Goal: Transaction & Acquisition: Purchase product/service

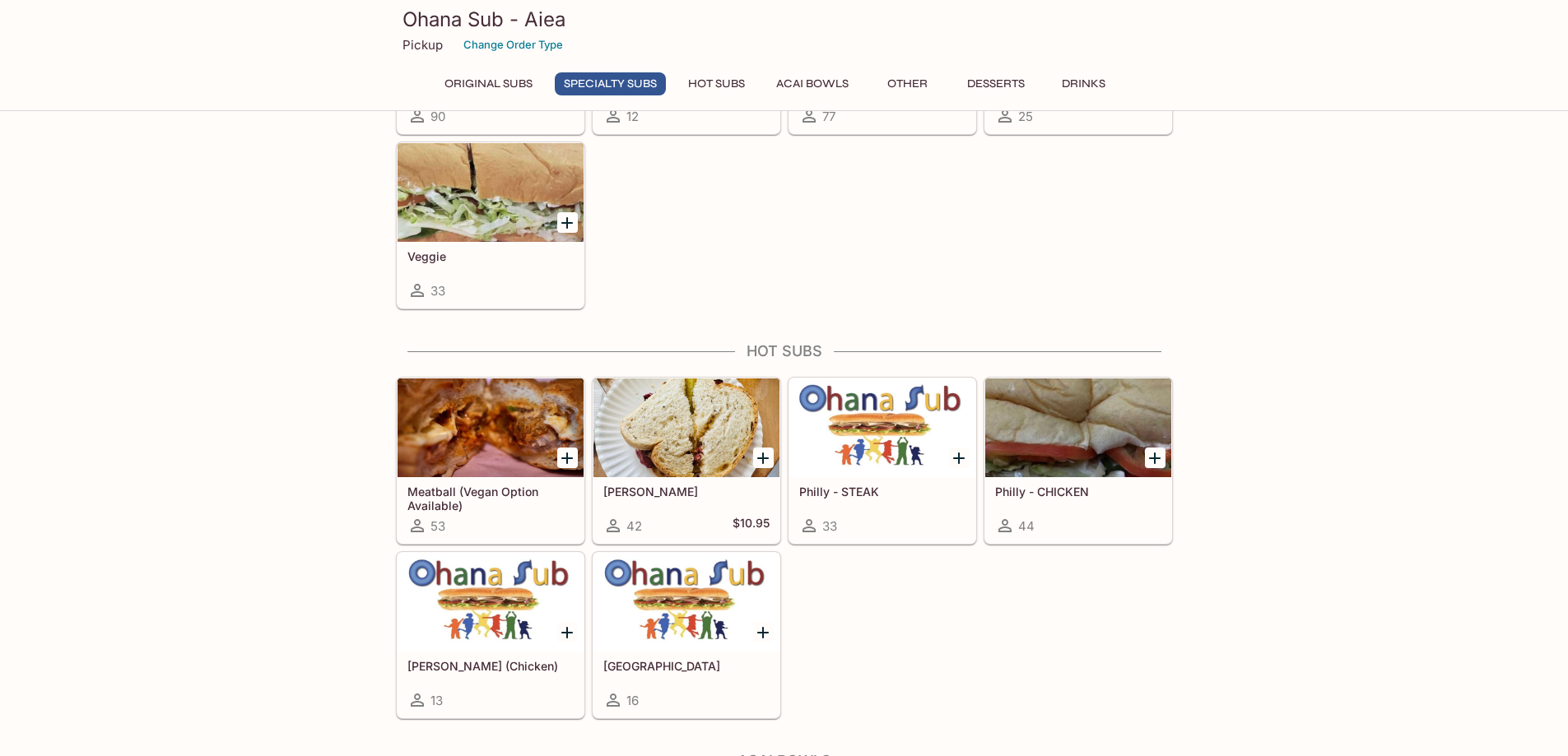
scroll to position [1481, 0]
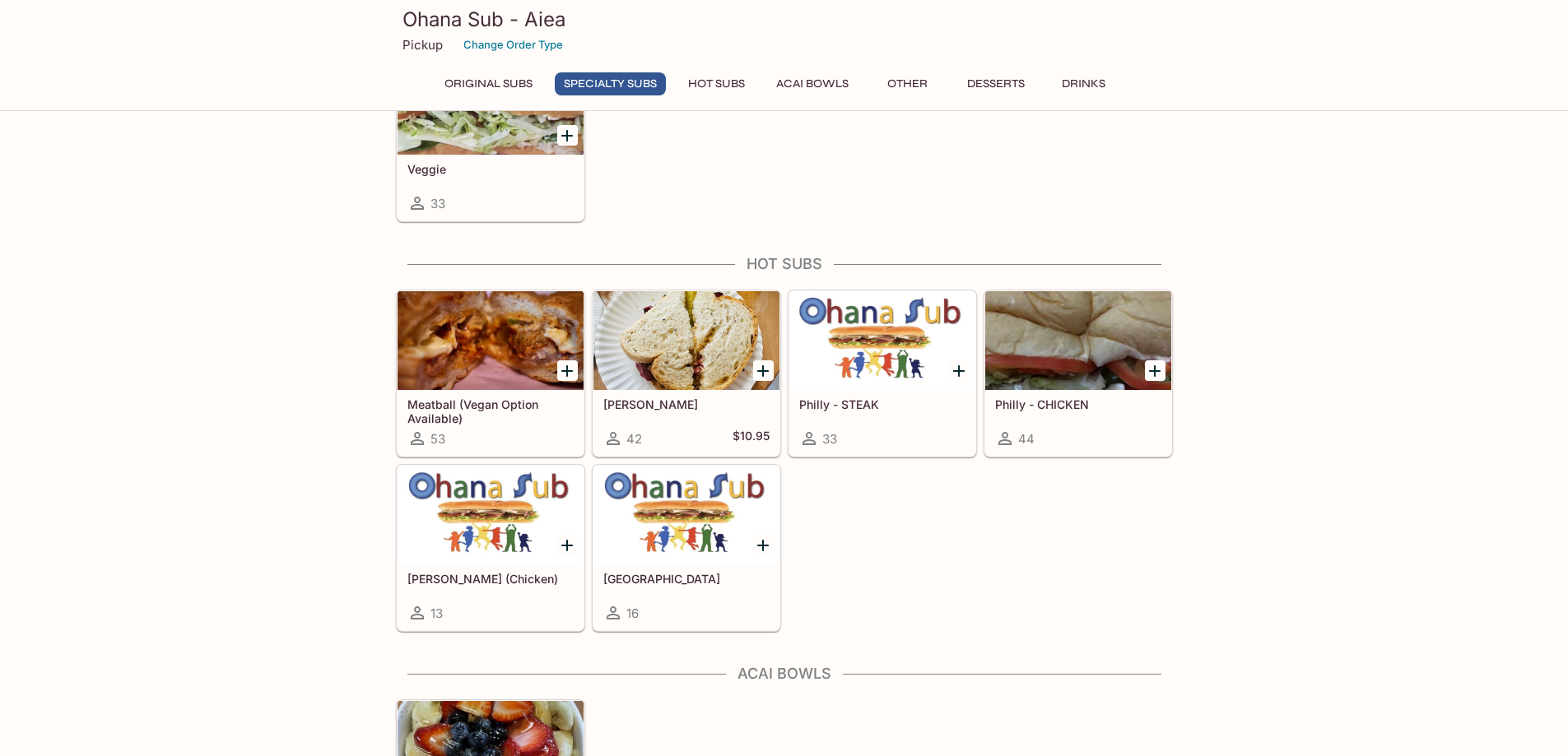
click at [671, 334] on div at bounding box center [686, 341] width 186 height 99
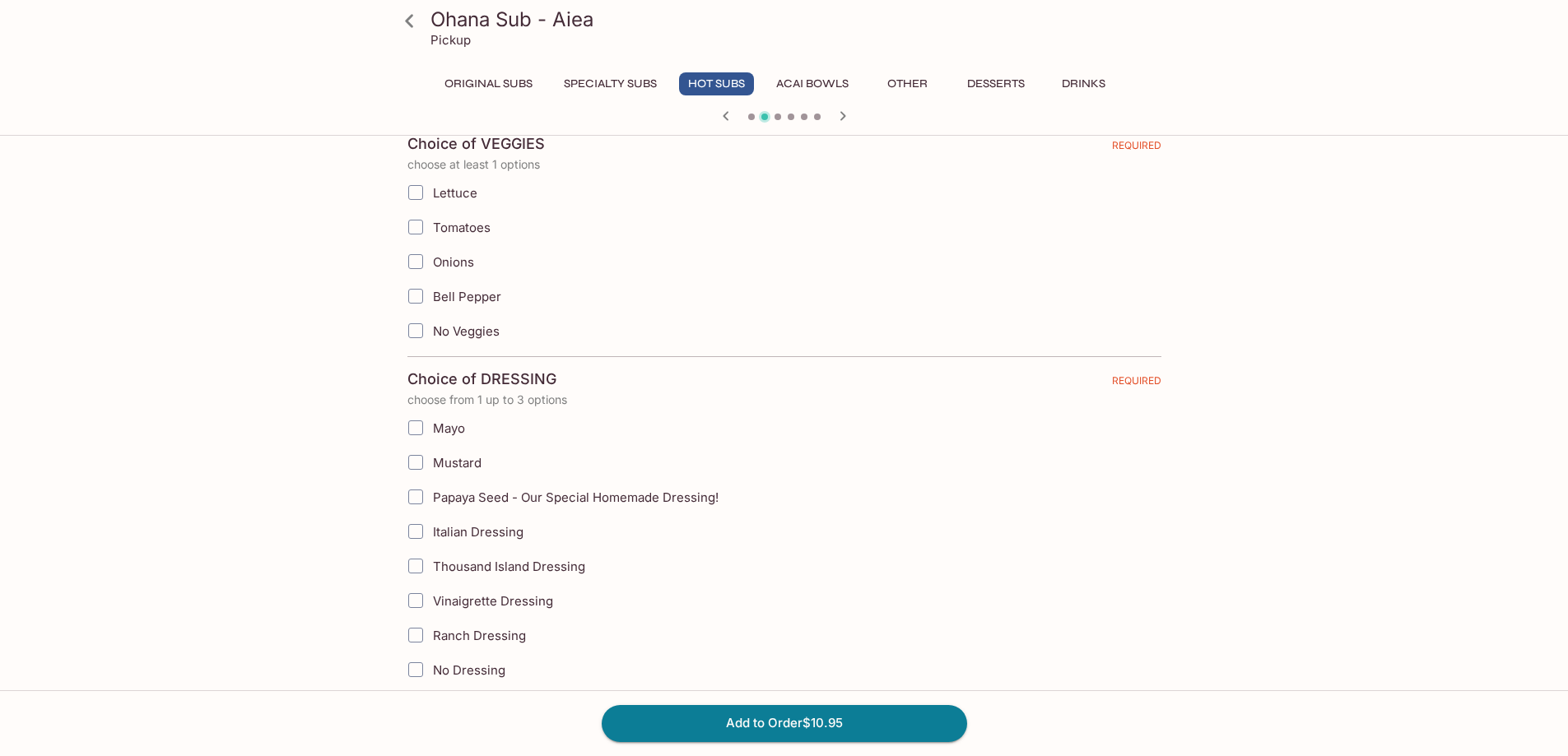
scroll to position [411, 0]
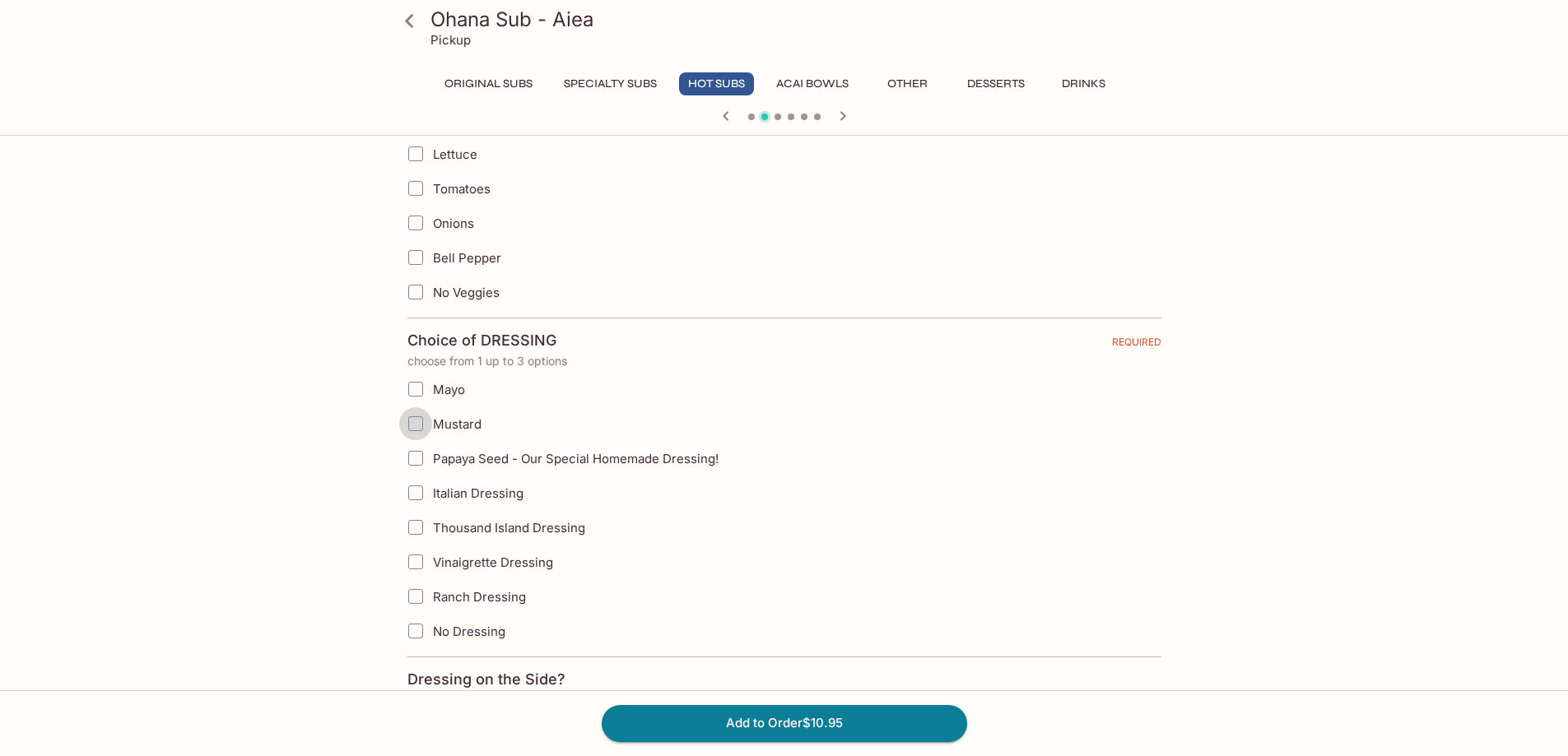
click at [421, 425] on input "Mustard" at bounding box center [416, 424] width 33 height 33
checkbox input "true"
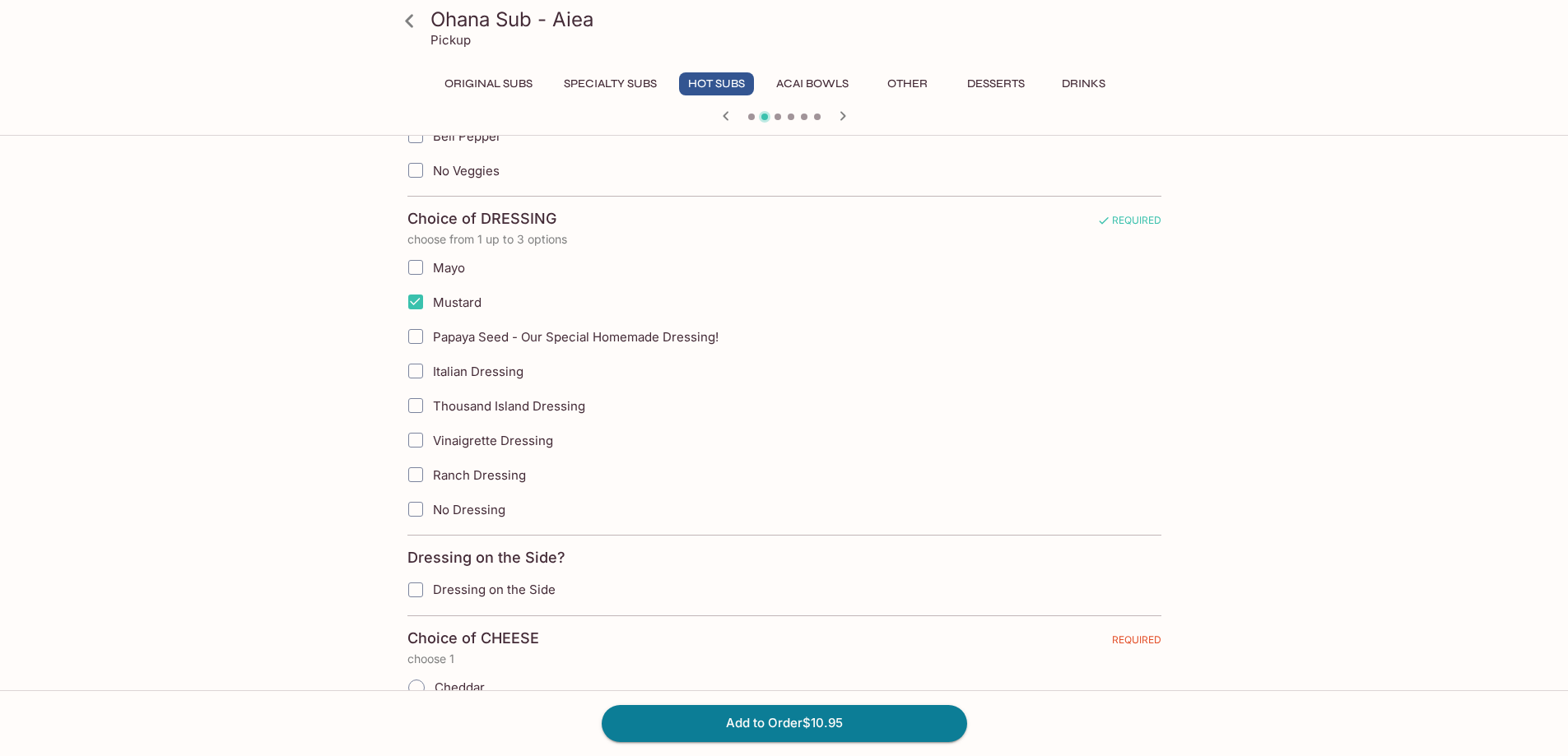
scroll to position [576, 0]
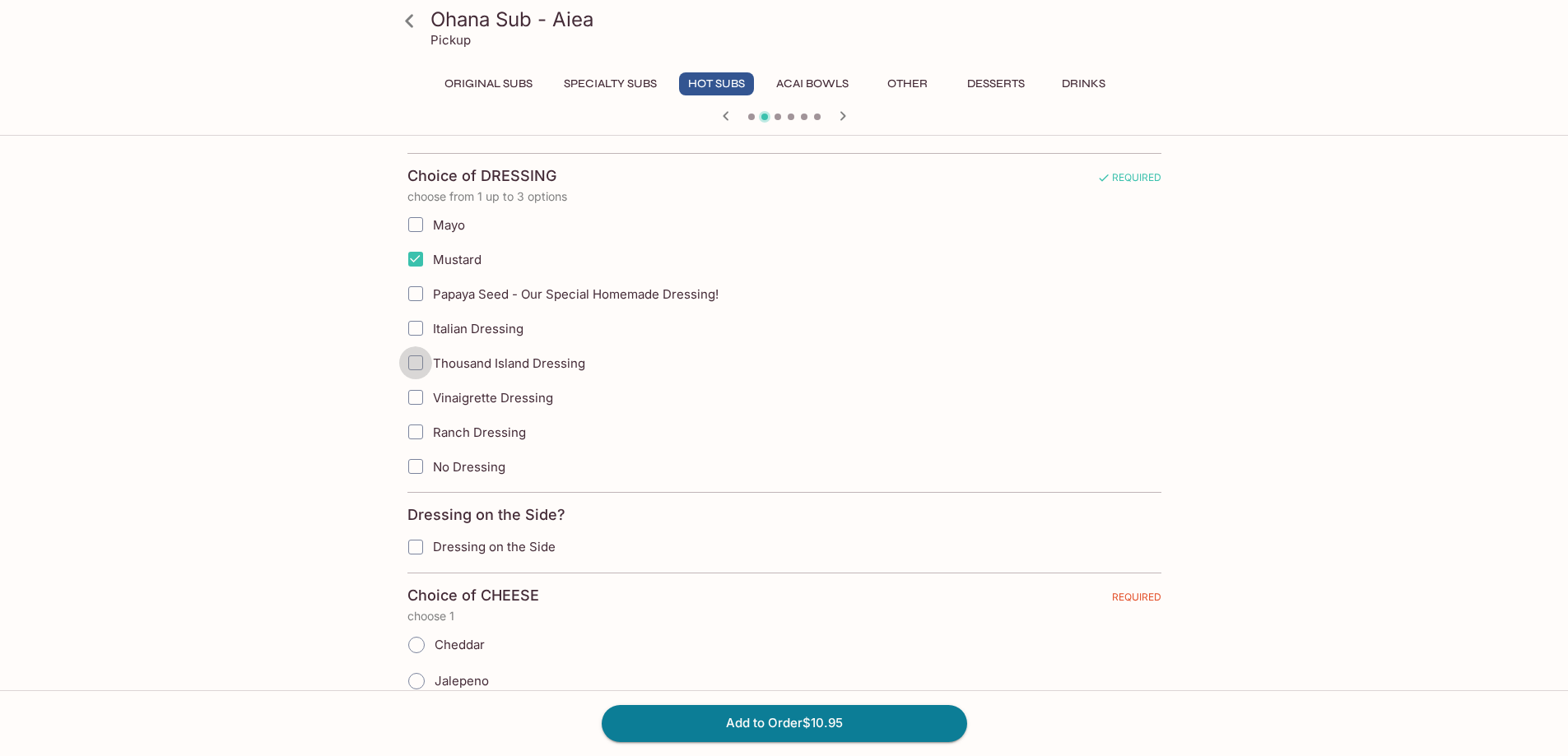
click at [419, 361] on input "Thousand Island Dressing" at bounding box center [416, 363] width 33 height 33
checkbox input "true"
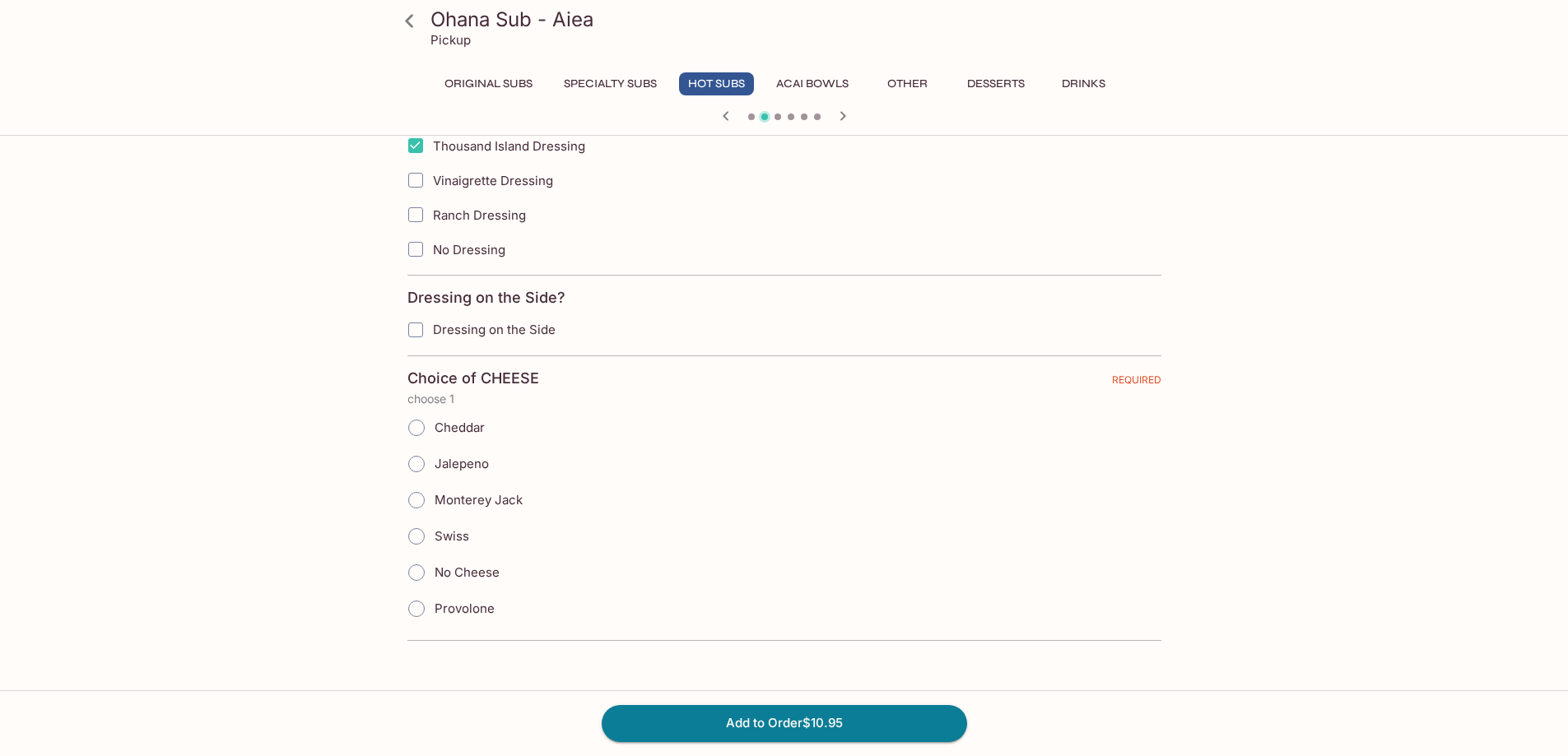
scroll to position [823, 0]
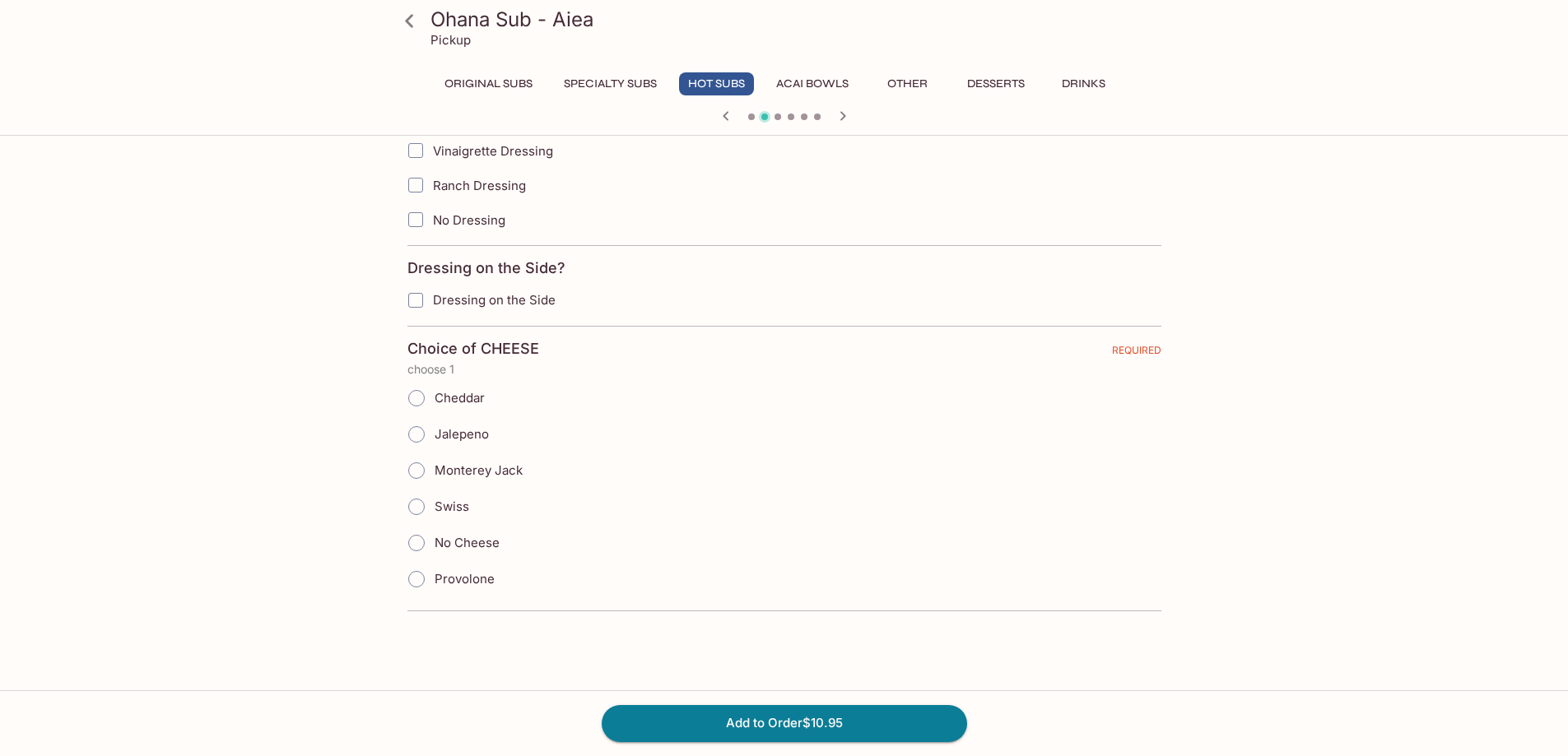
click at [417, 501] on input "Swiss" at bounding box center [417, 508] width 35 height 35
radio input "true"
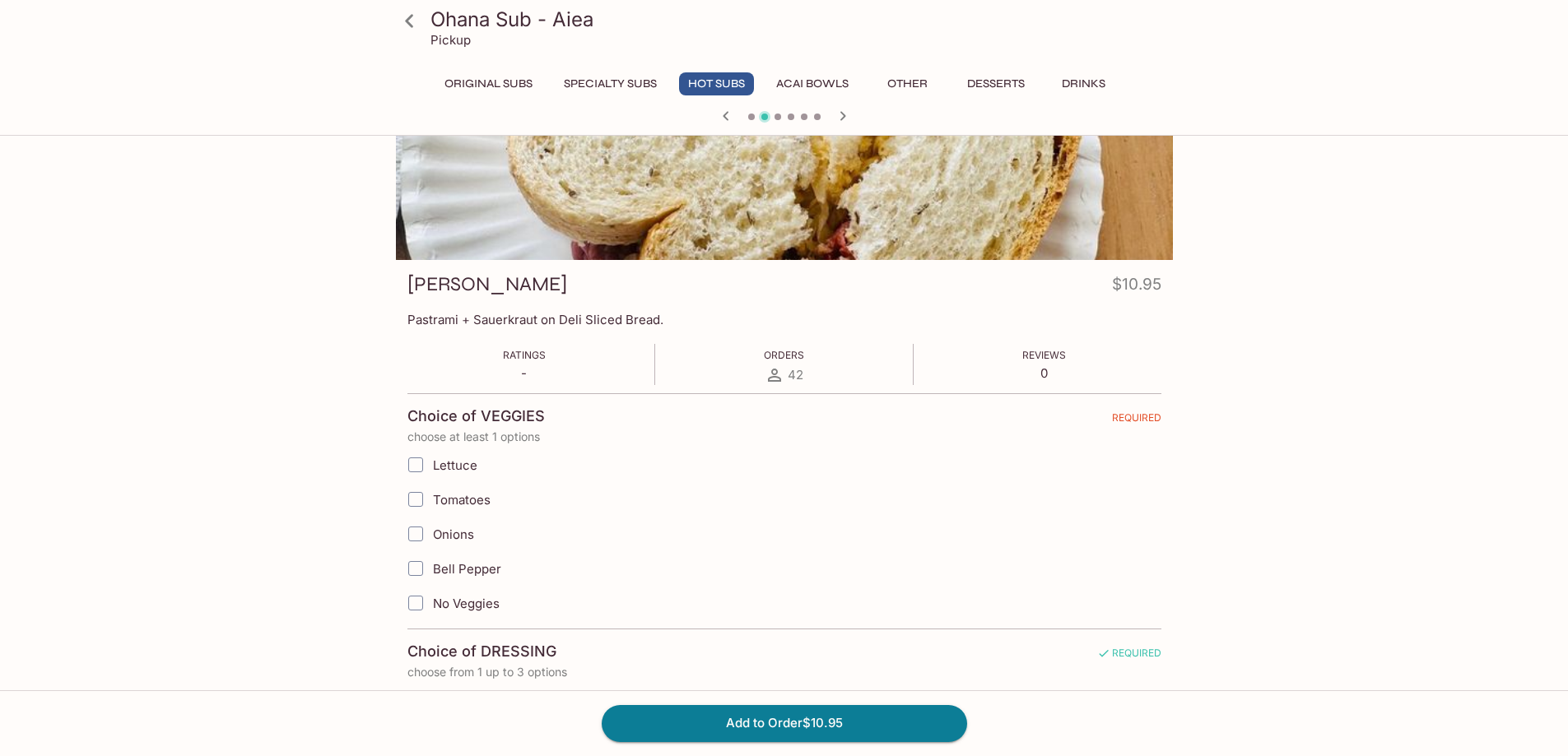
scroll to position [0, 0]
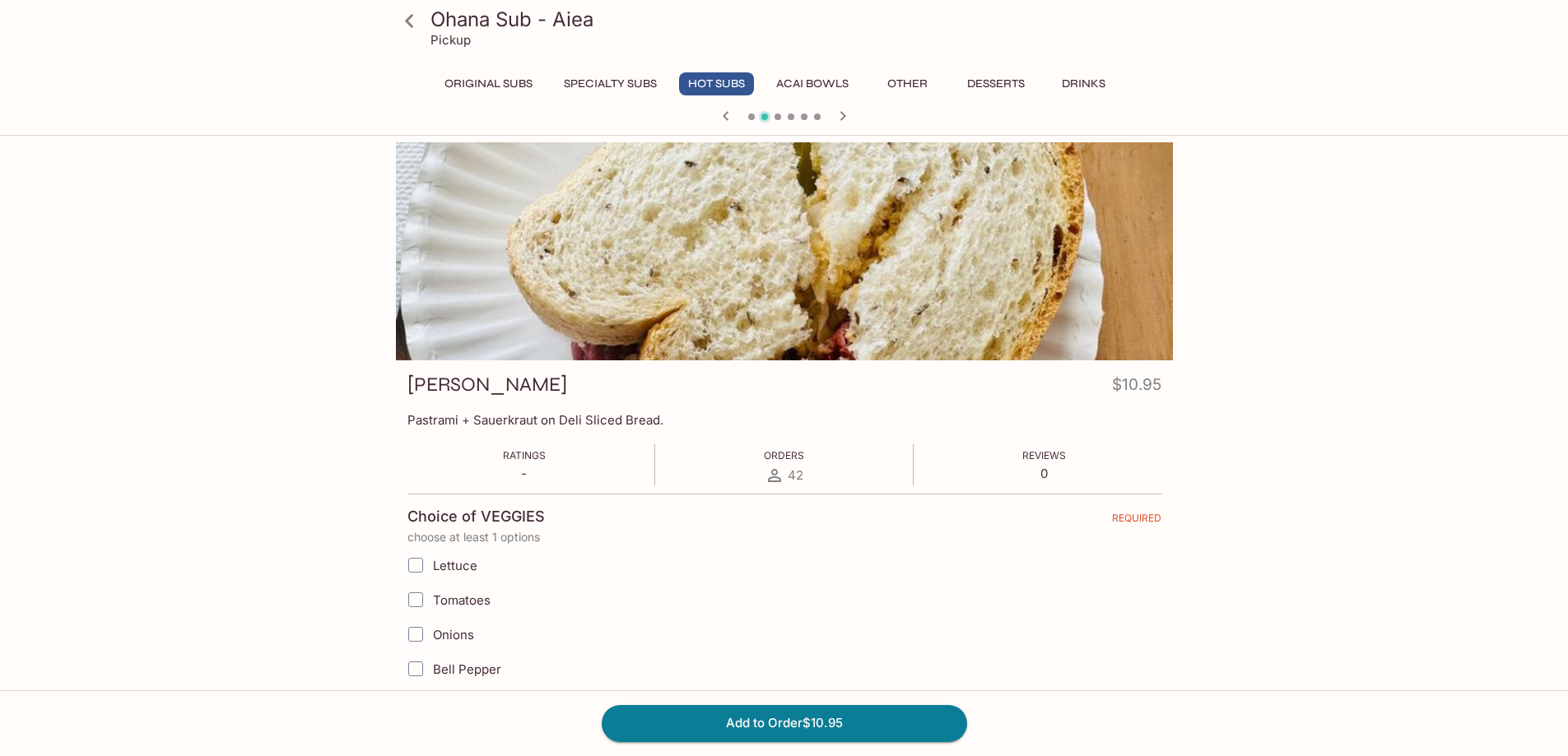
click at [417, 603] on input "Tomatoes" at bounding box center [416, 600] width 33 height 33
checkbox input "true"
click at [817, 83] on button "Acai Bowls" at bounding box center [812, 84] width 90 height 23
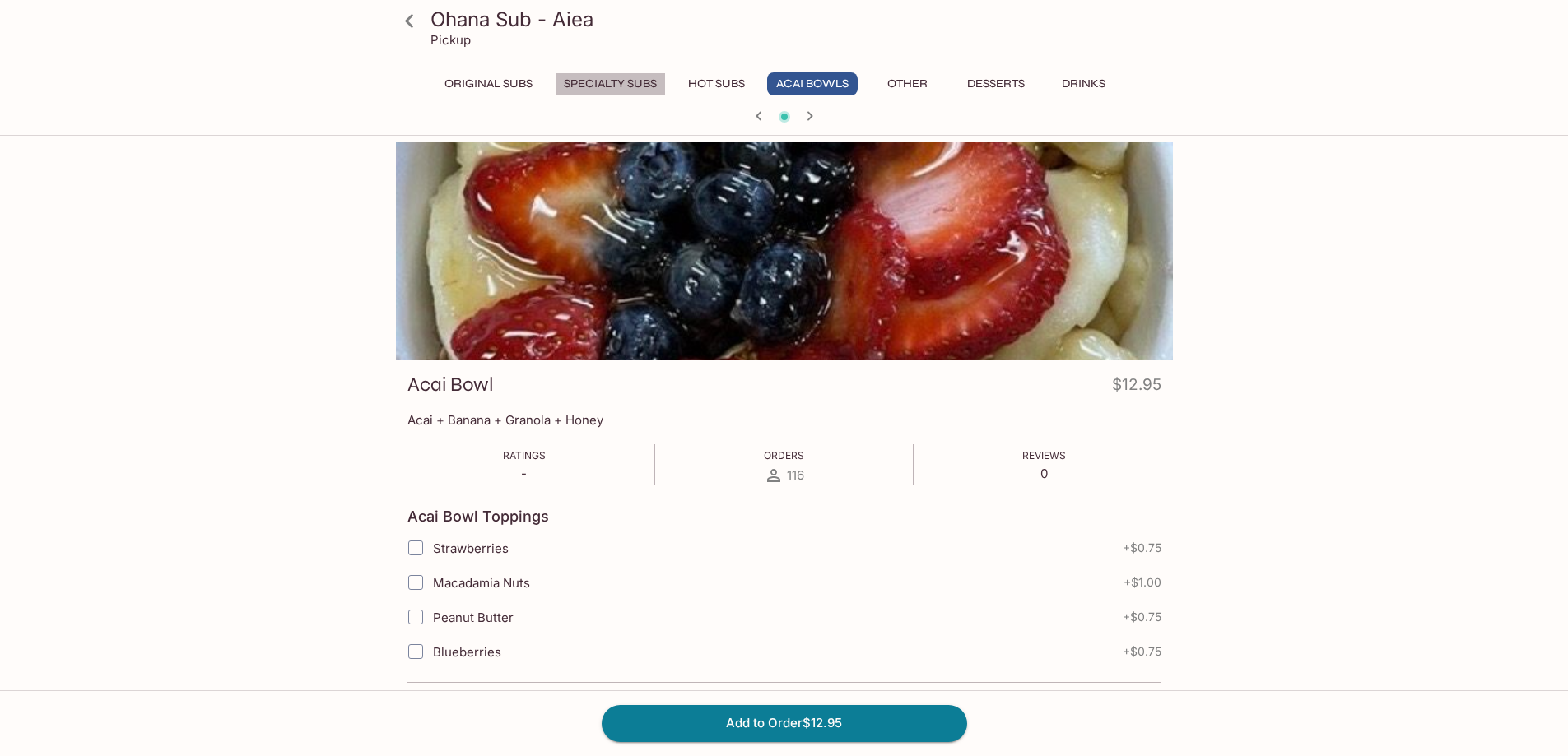
click at [642, 81] on button "Specialty Subs" at bounding box center [611, 84] width 111 height 23
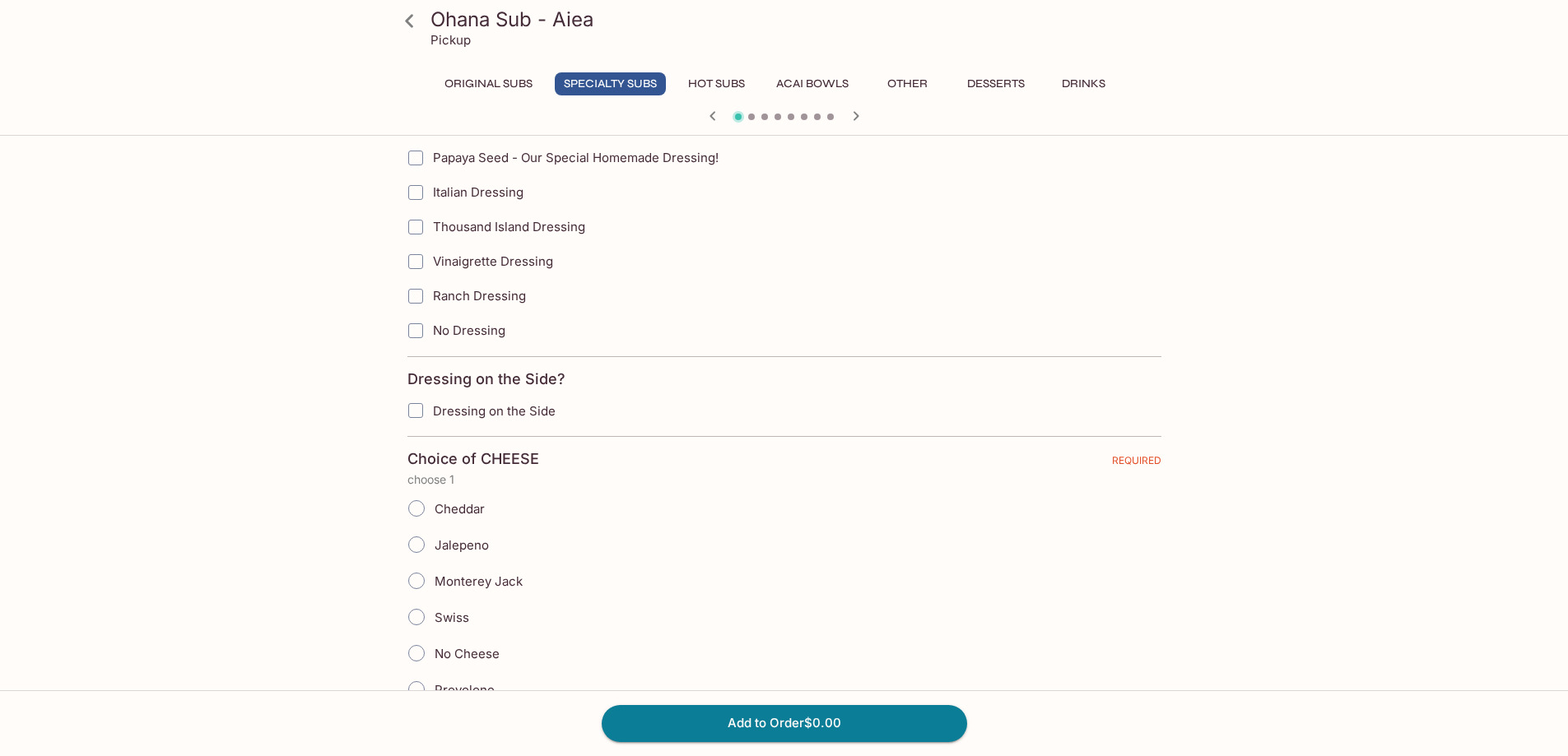
scroll to position [1317, 0]
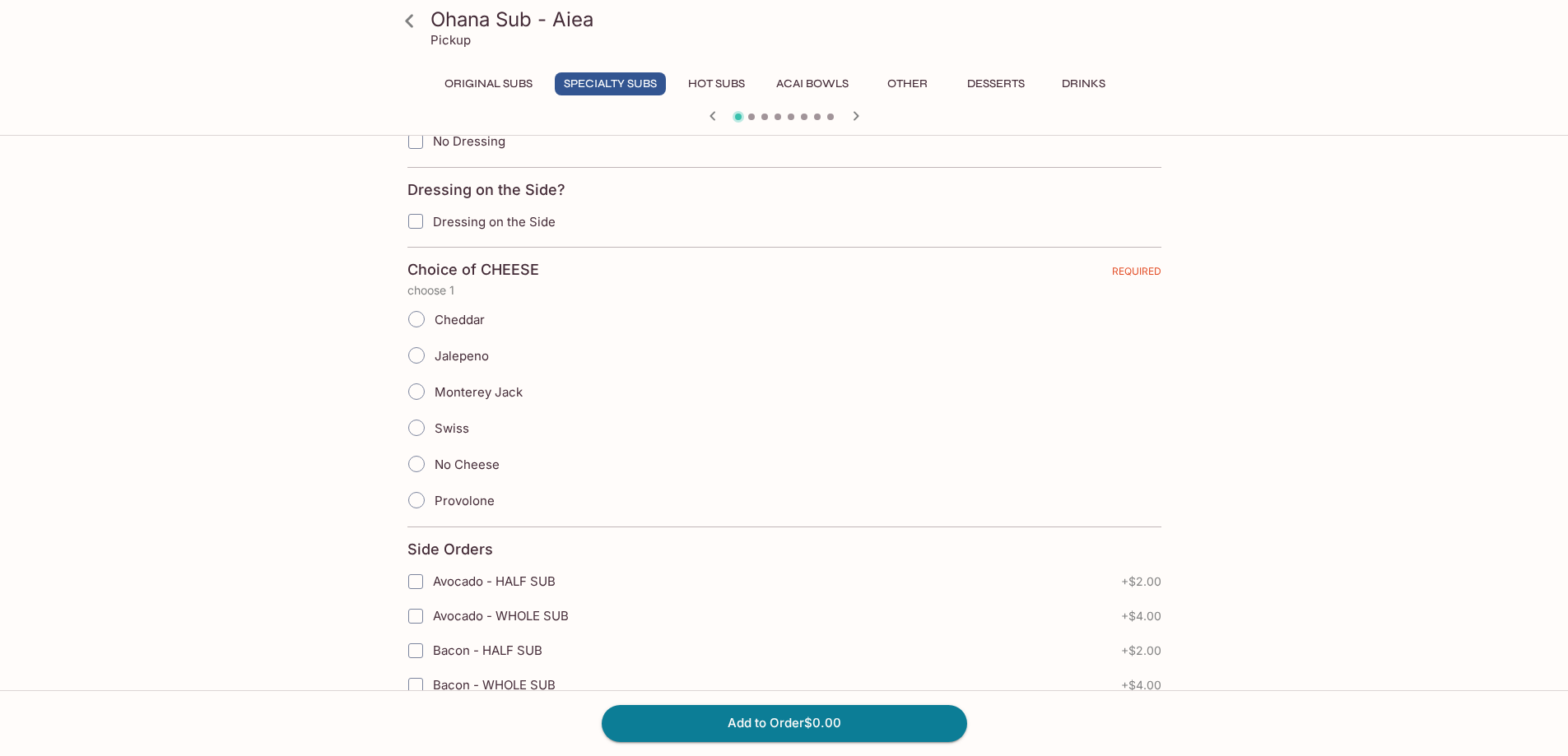
click at [728, 82] on button "Hot Subs" at bounding box center [717, 84] width 75 height 23
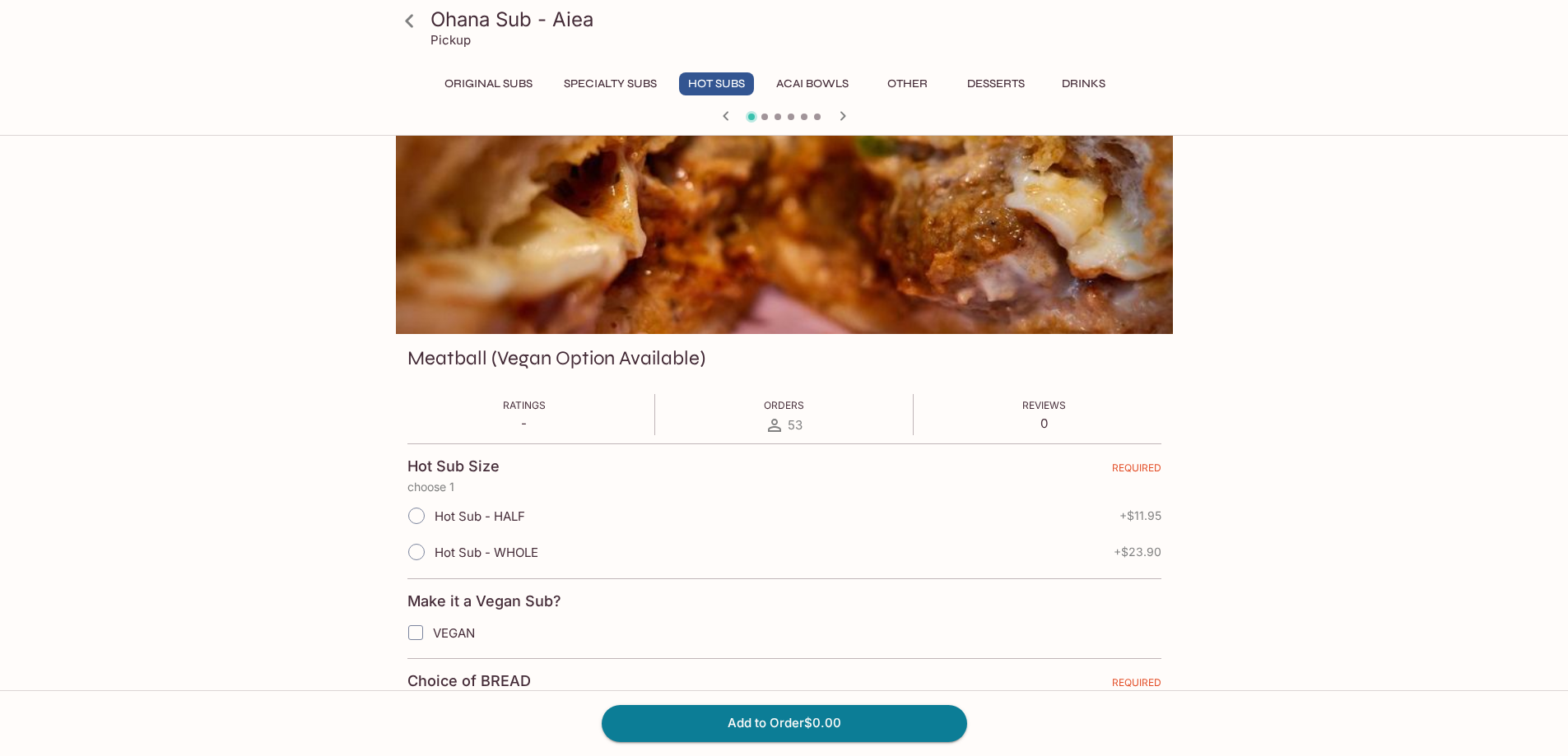
scroll to position [0, 0]
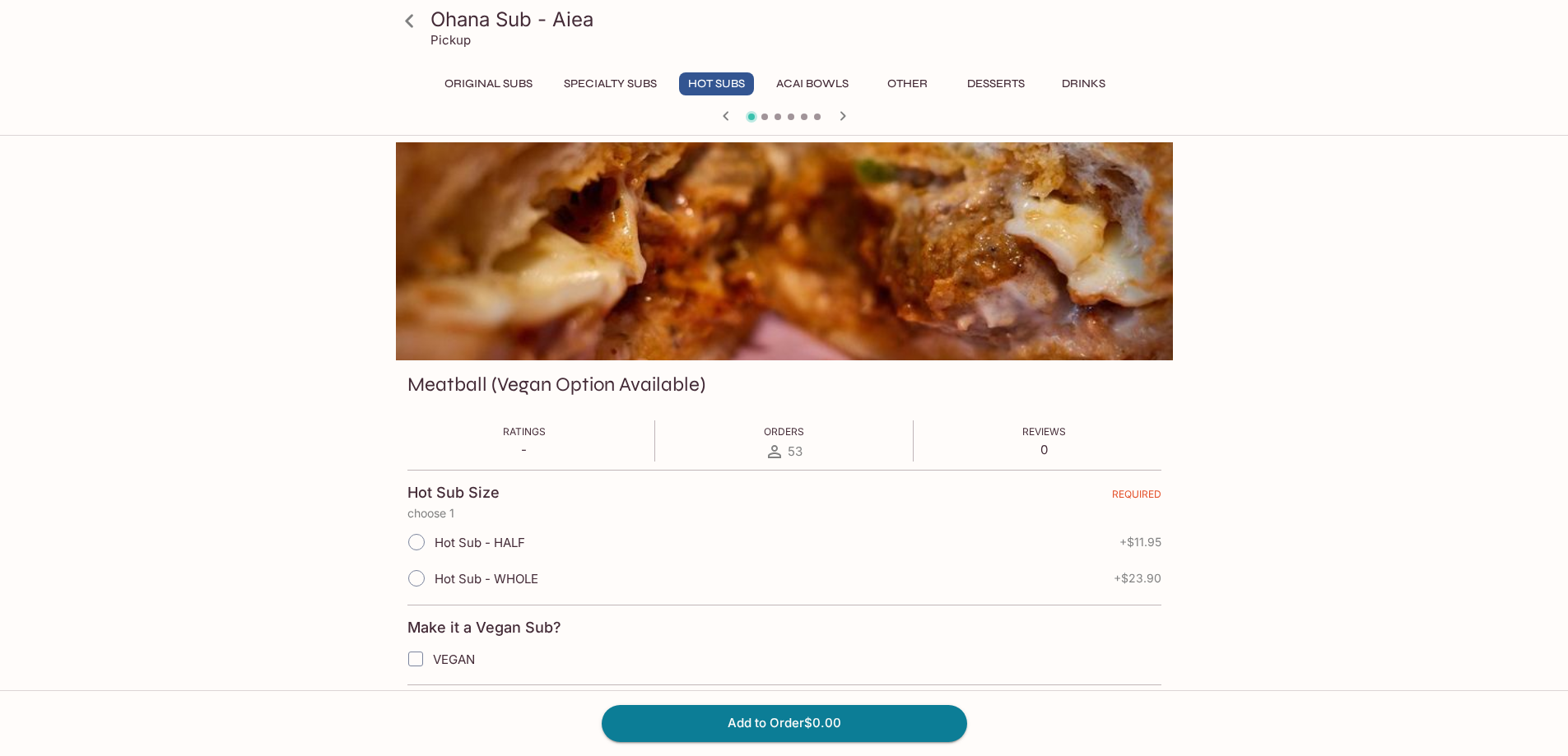
click at [765, 117] on span at bounding box center [764, 116] width 7 height 7
click at [843, 114] on icon "button" at bounding box center [843, 115] width 6 height 9
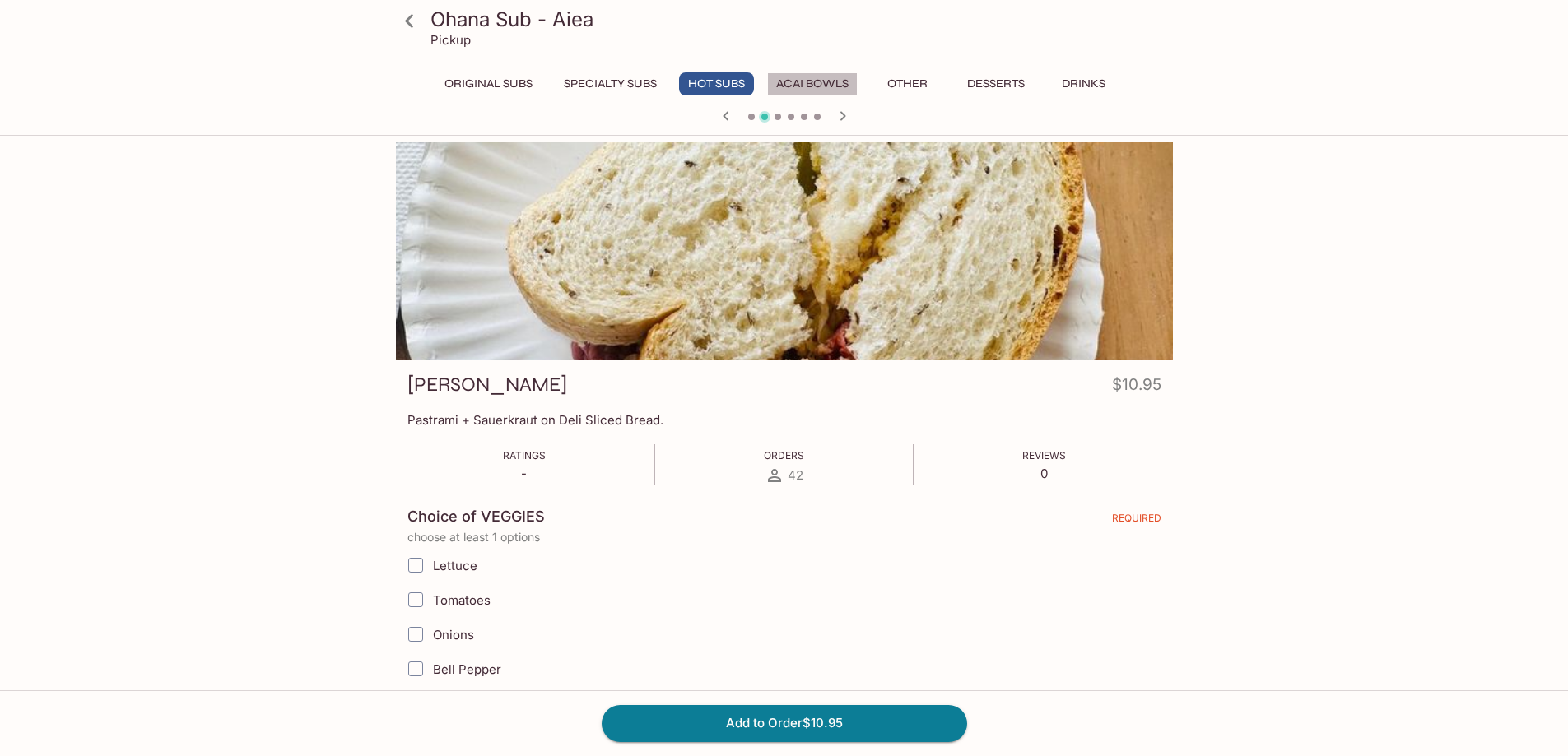
click at [814, 79] on button "Acai Bowls" at bounding box center [812, 84] width 90 height 23
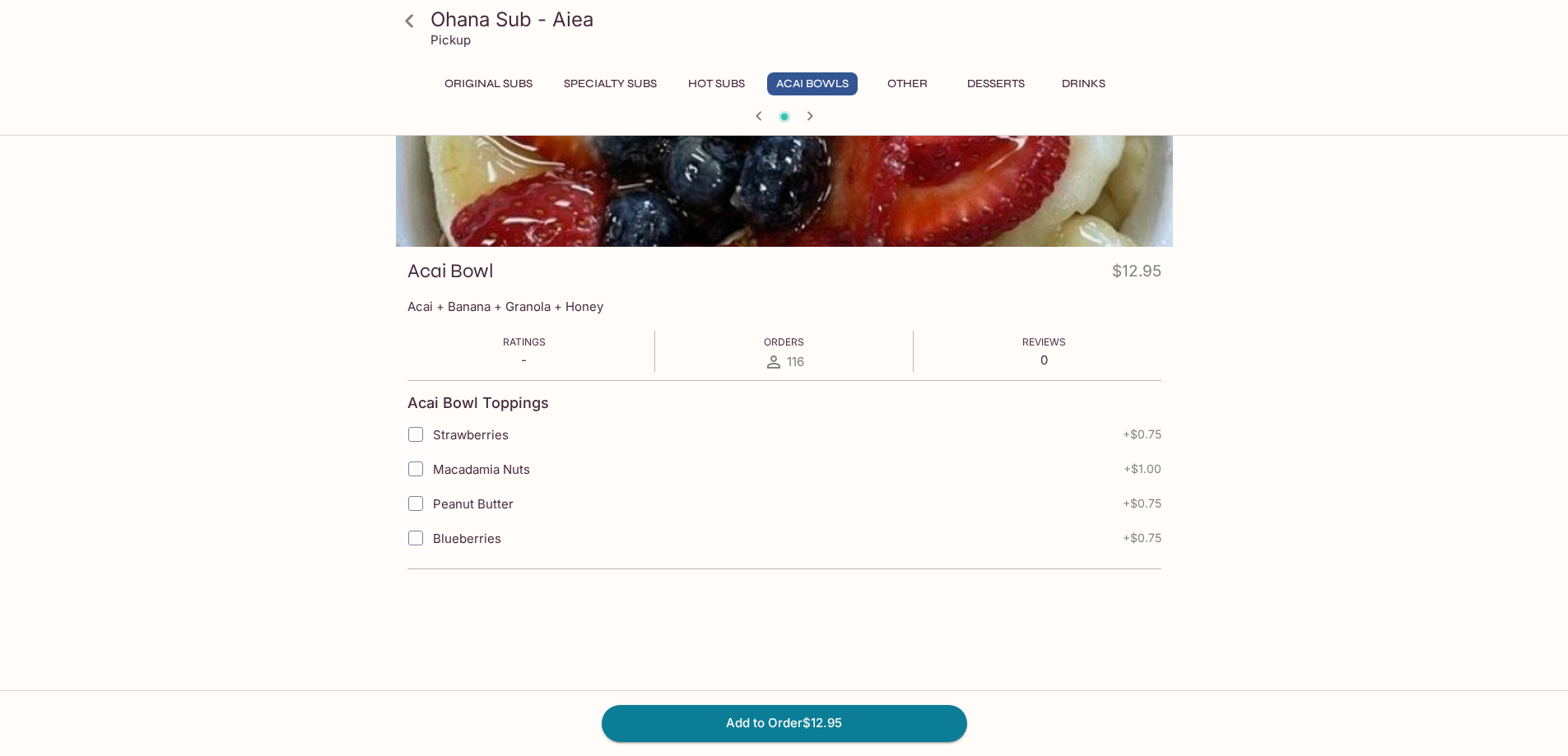
scroll to position [82, 0]
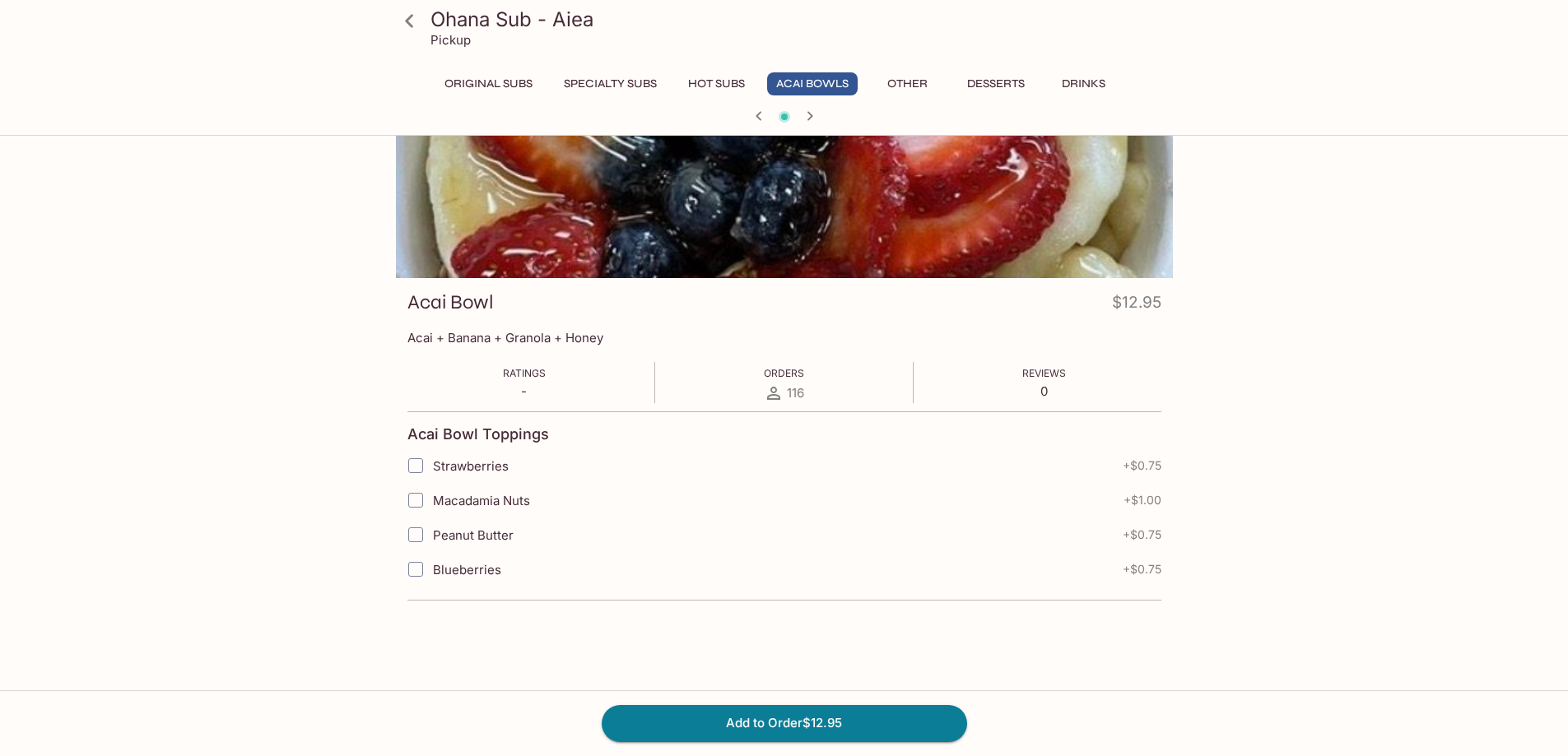
click at [909, 82] on button "Other" at bounding box center [908, 84] width 74 height 23
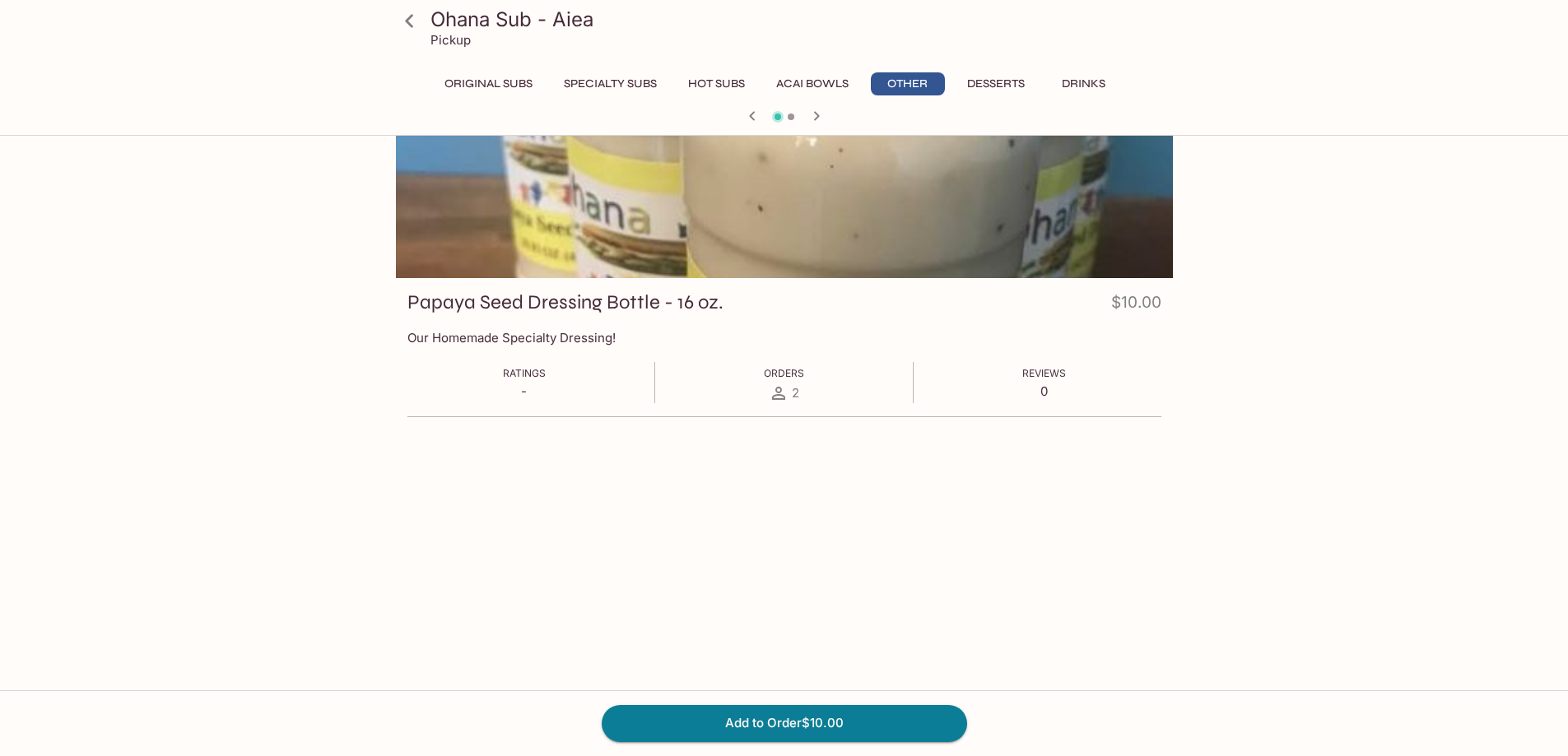
click at [961, 80] on button "Desserts" at bounding box center [996, 84] width 76 height 23
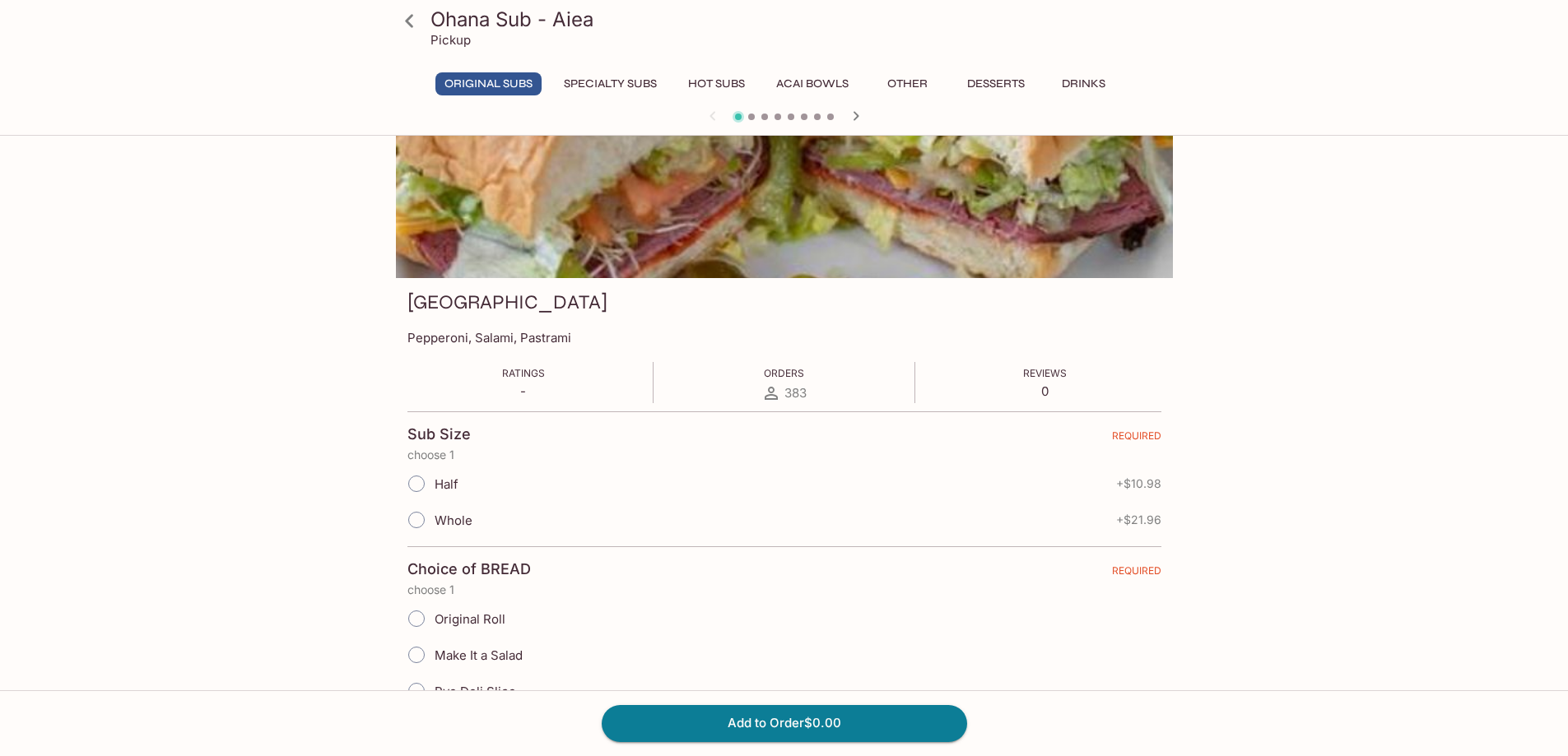
click at [993, 73] on button "Desserts" at bounding box center [996, 84] width 76 height 23
click at [1090, 75] on button "Drinks" at bounding box center [1084, 84] width 74 height 23
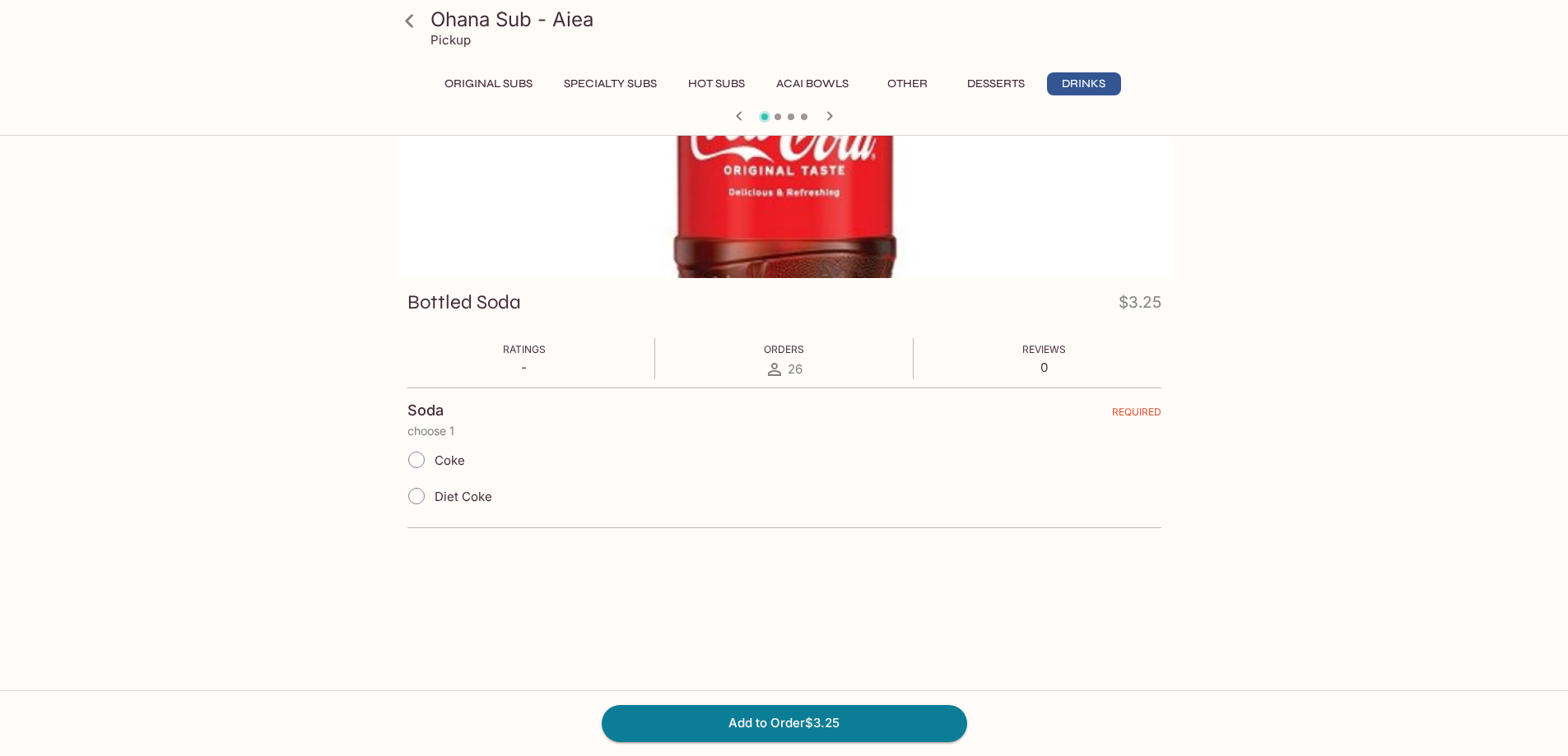
click at [492, 85] on button "Original Subs" at bounding box center [488, 84] width 106 height 23
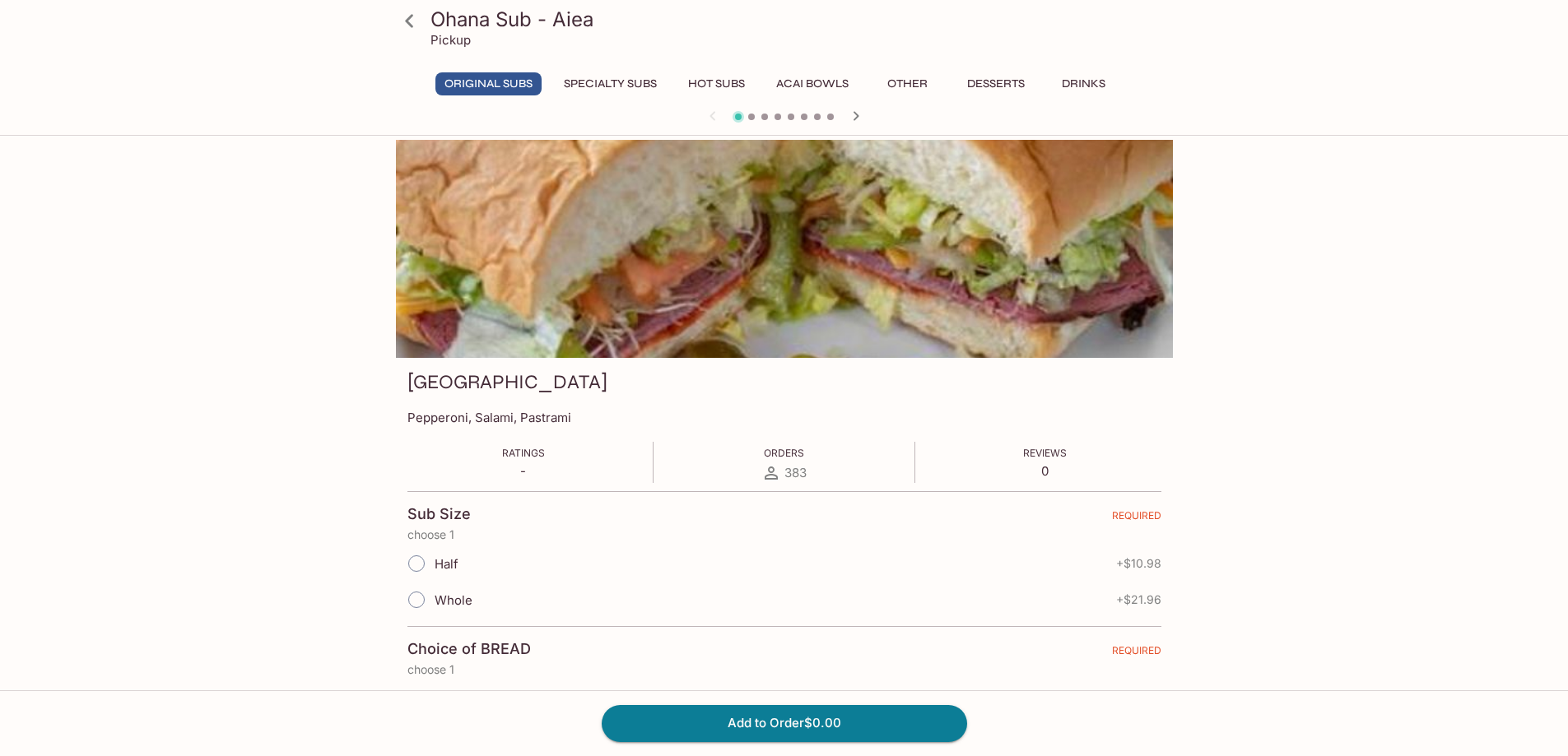
scroll to position [0, 0]
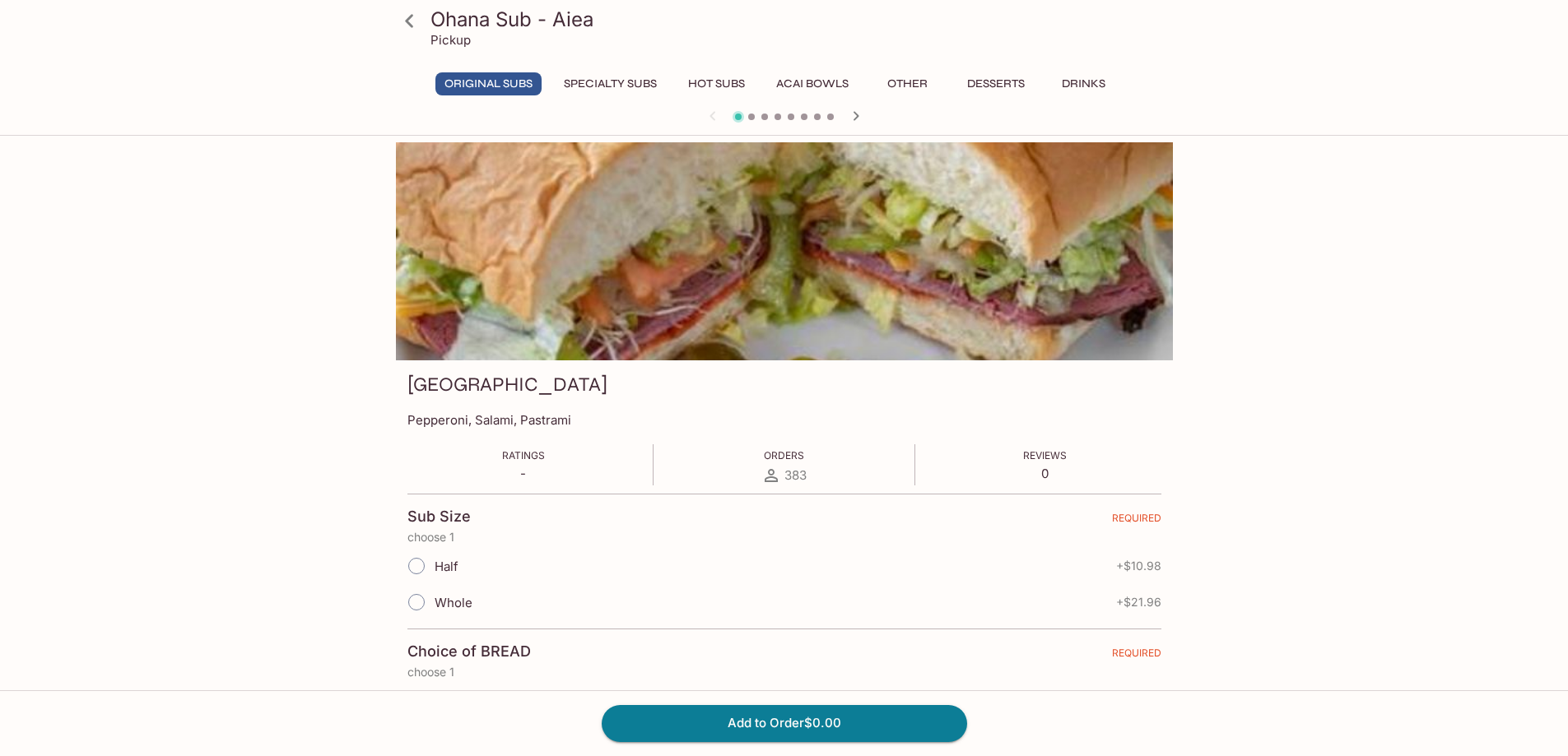
click at [817, 83] on button "Acai Bowls" at bounding box center [812, 84] width 90 height 23
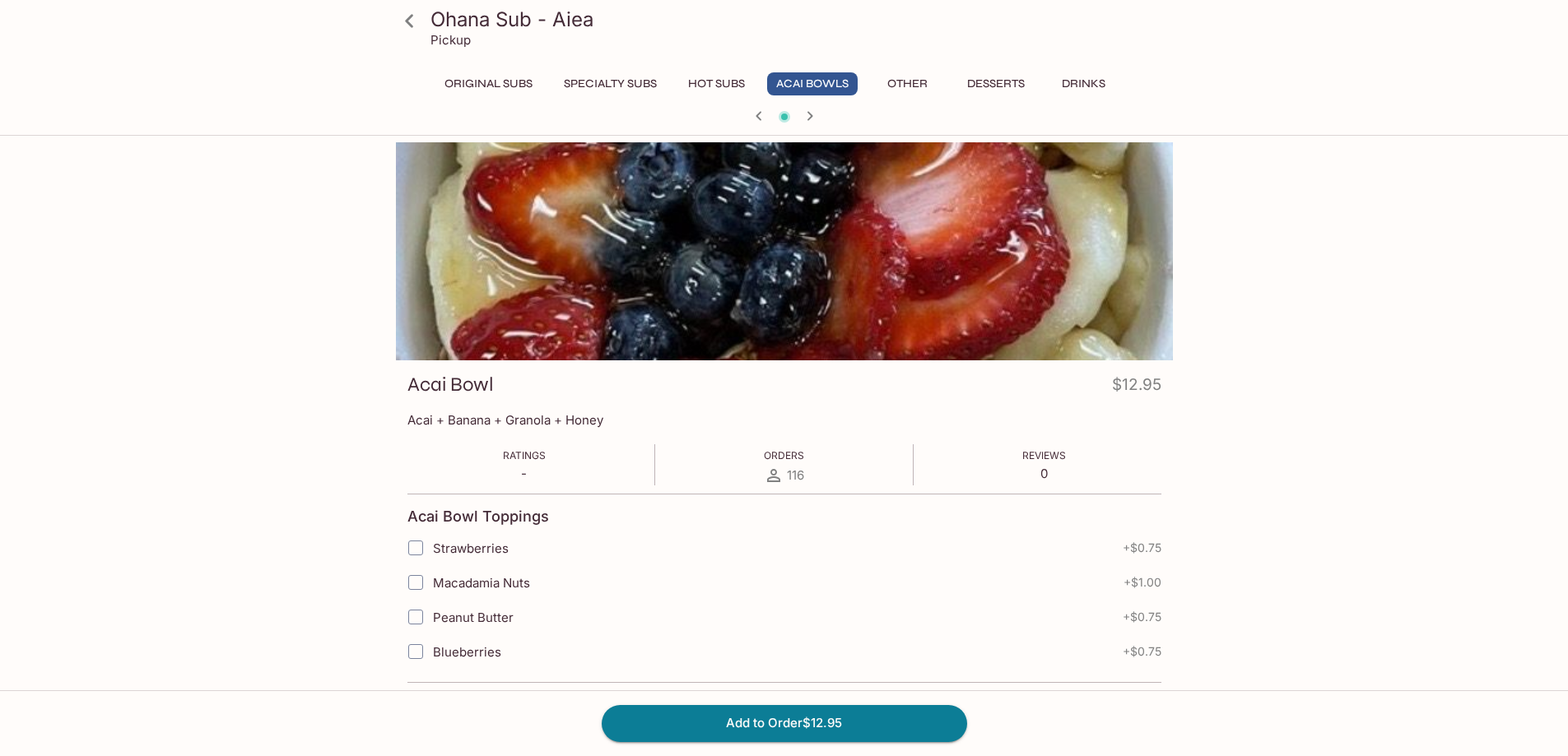
click at [232, 89] on div "Ohana Sub - Aiea Pickup Original Subs Specialty Subs Hot Subs Acai Bowls Other …" at bounding box center [784, 68] width 1568 height 136
